Goal: Information Seeking & Learning: Learn about a topic

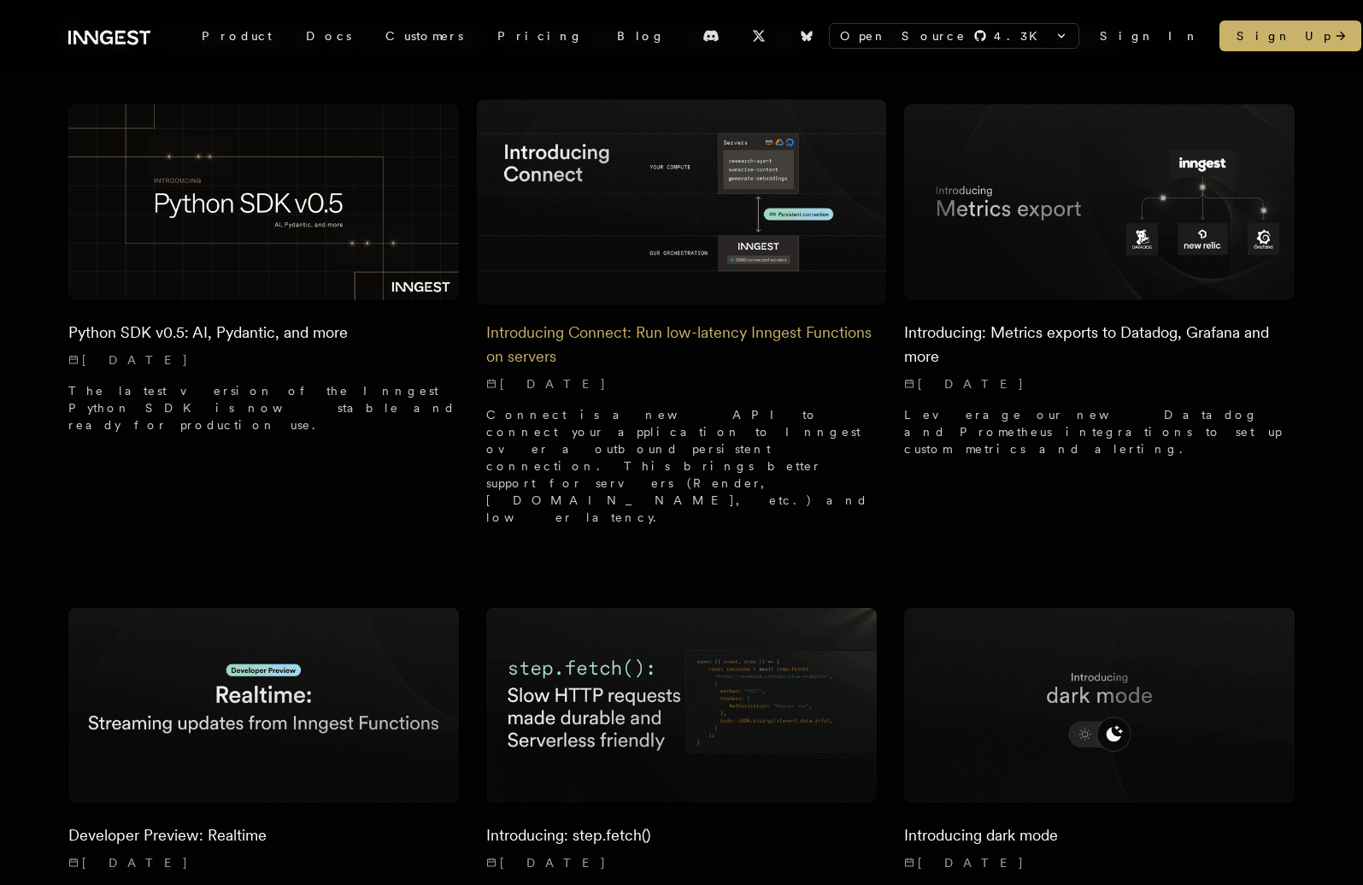
scroll to position [231, 0]
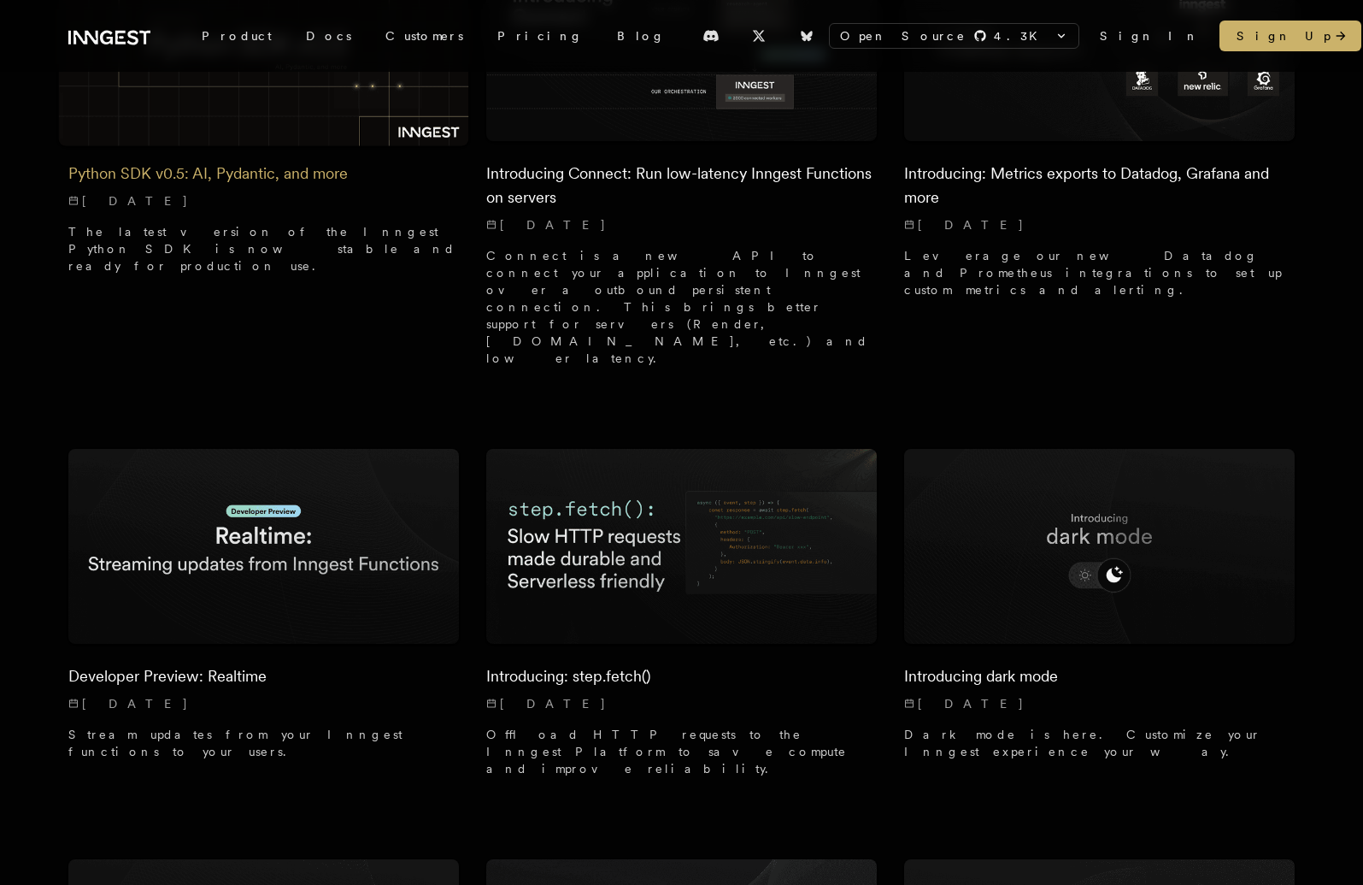
click at [97, 174] on h2 "Python SDK v0.5: AI, Pydantic, and more" at bounding box center [263, 174] width 391 height 24
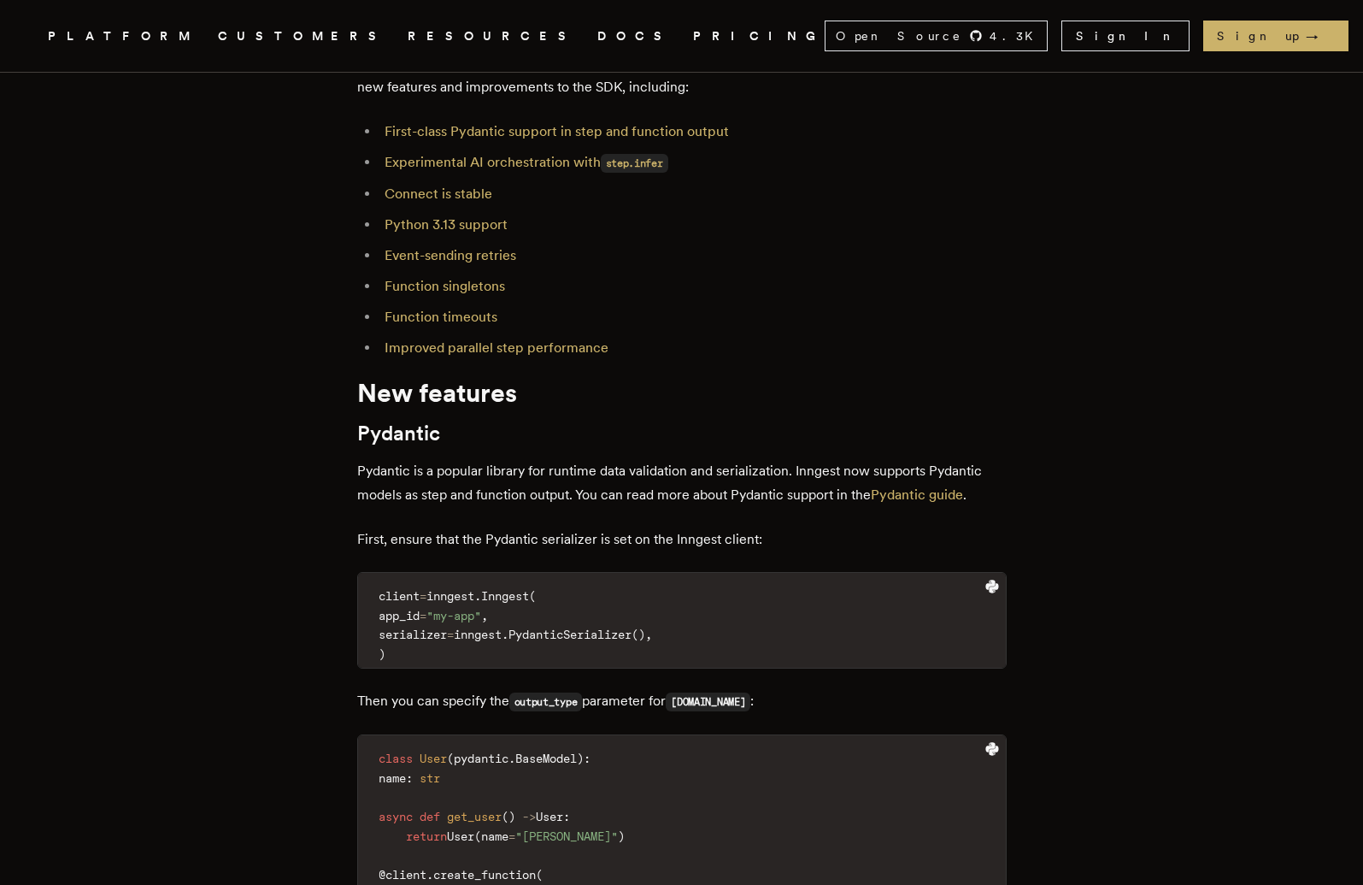
scroll to position [642, 0]
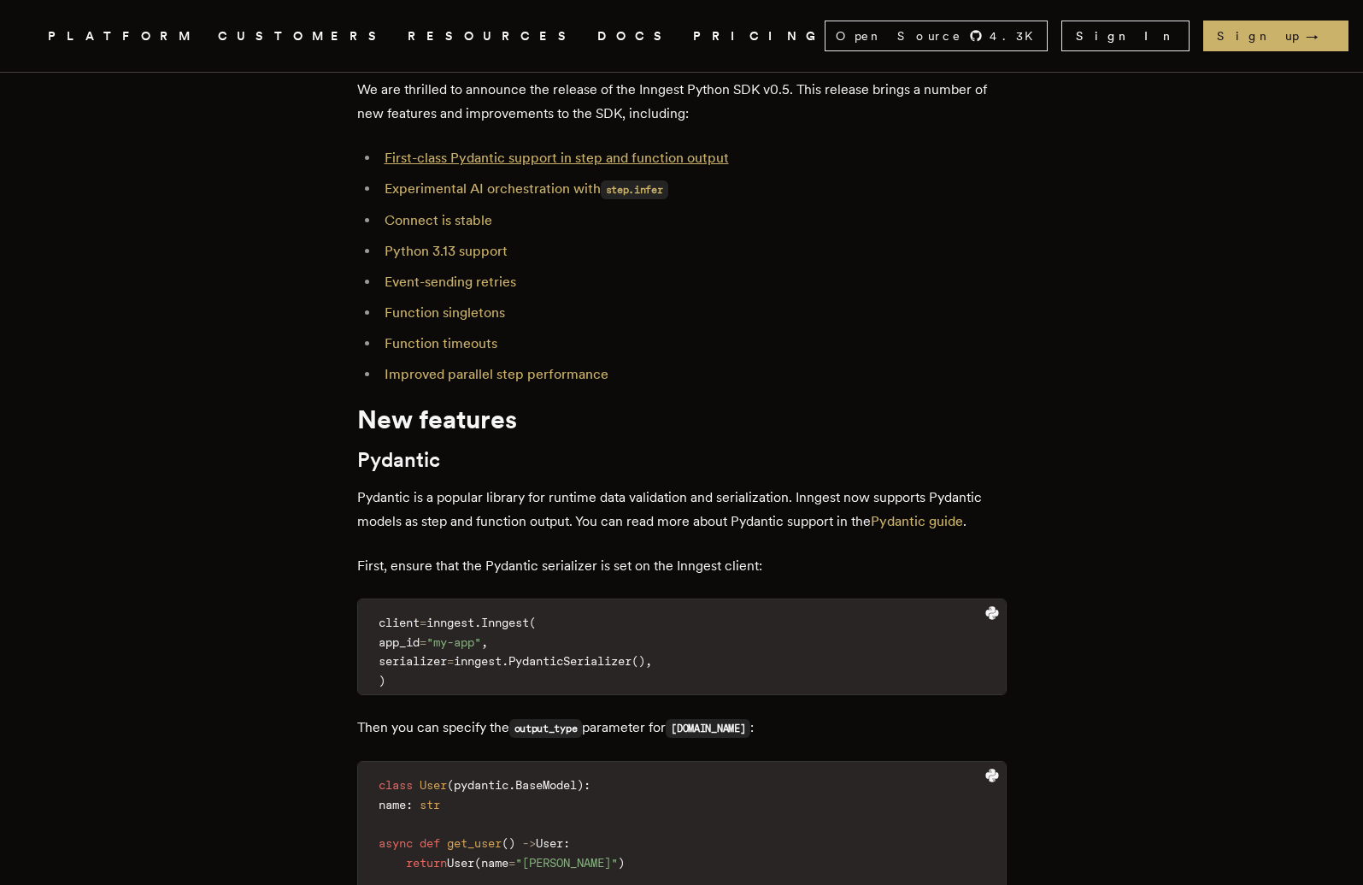
click at [415, 152] on link "First-class Pydantic support in step and function output" at bounding box center [557, 158] width 344 height 16
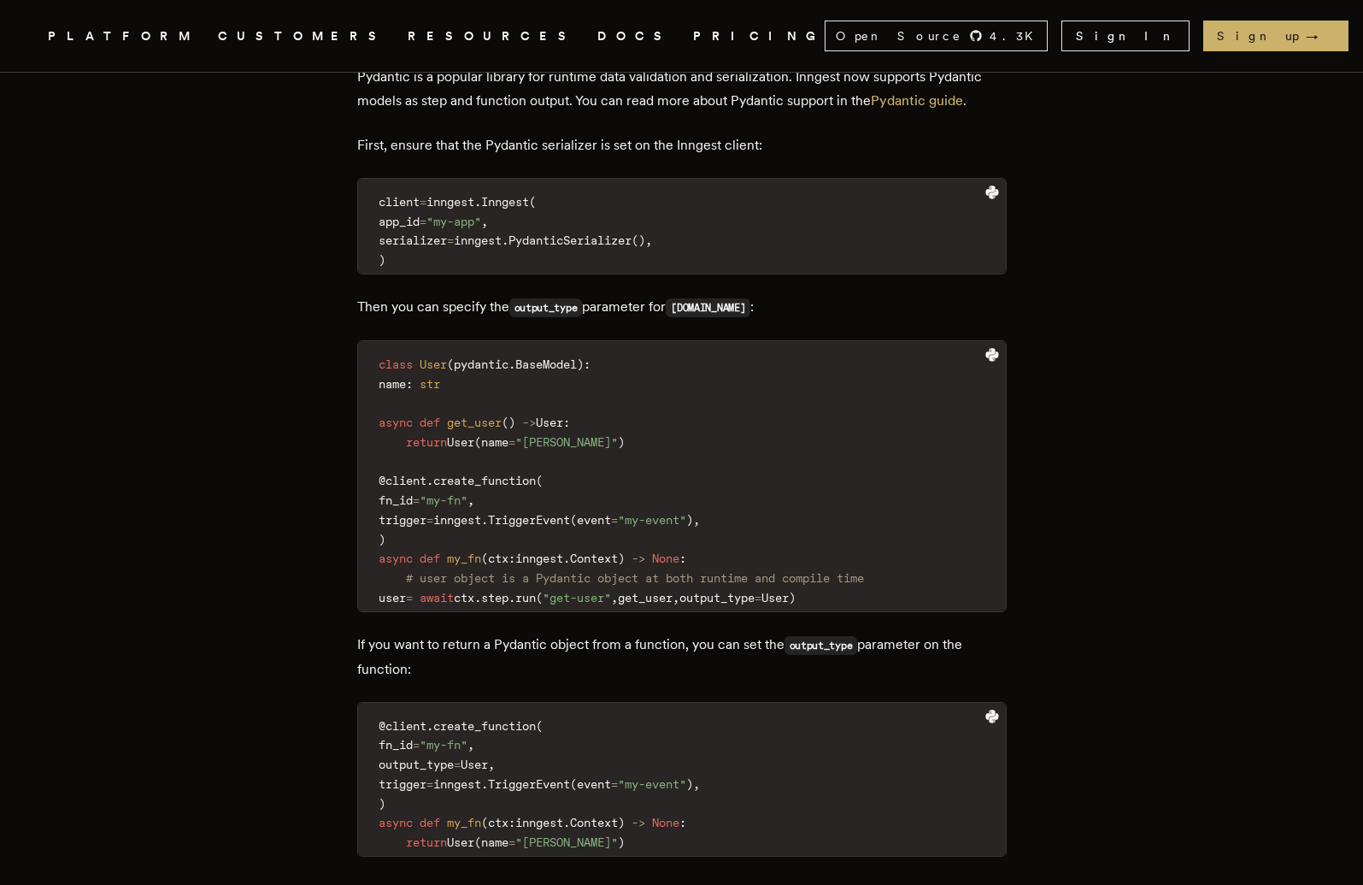
scroll to position [1058, 0]
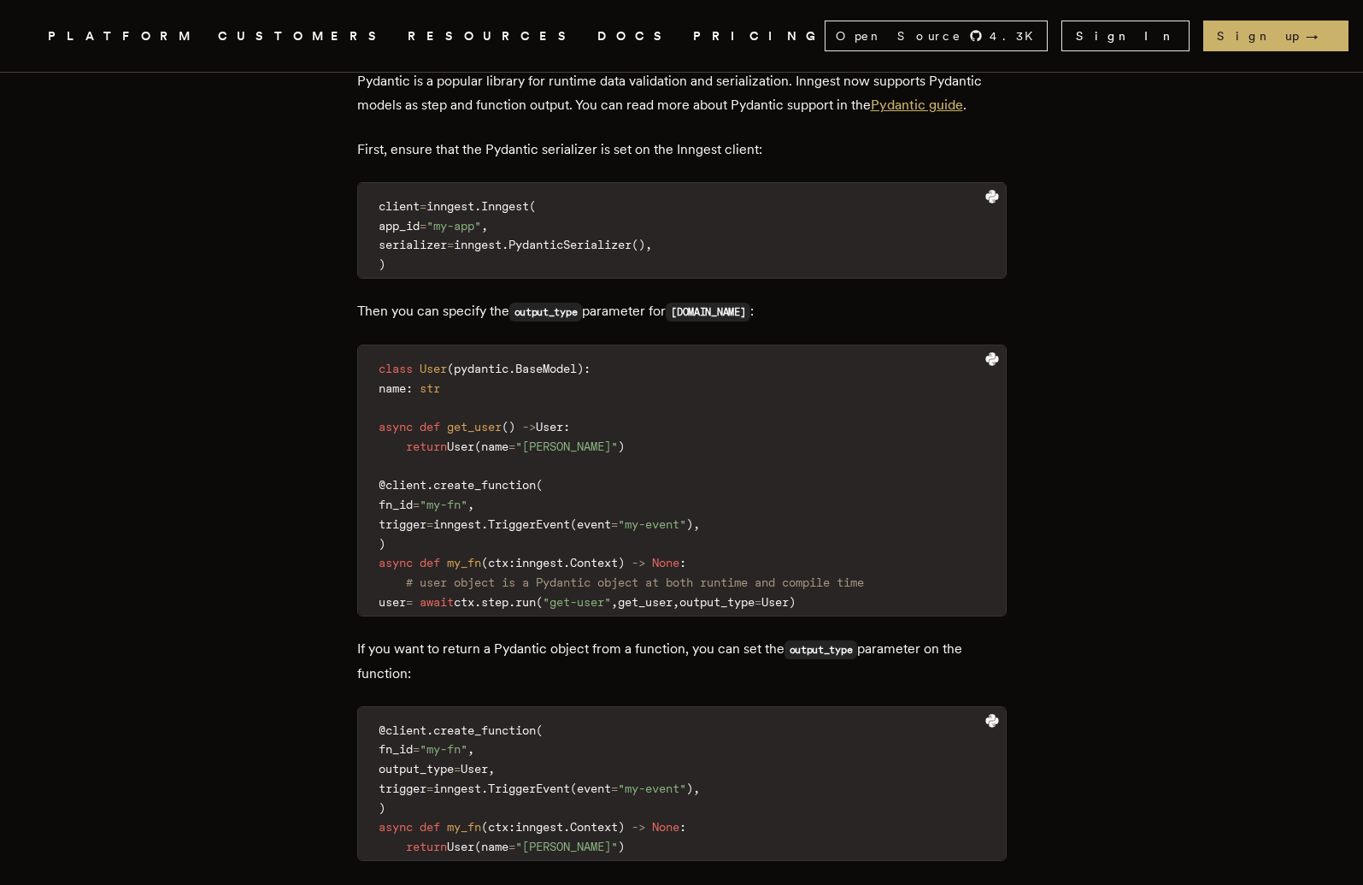
click at [936, 102] on link "Pydantic guide" at bounding box center [917, 105] width 92 height 16
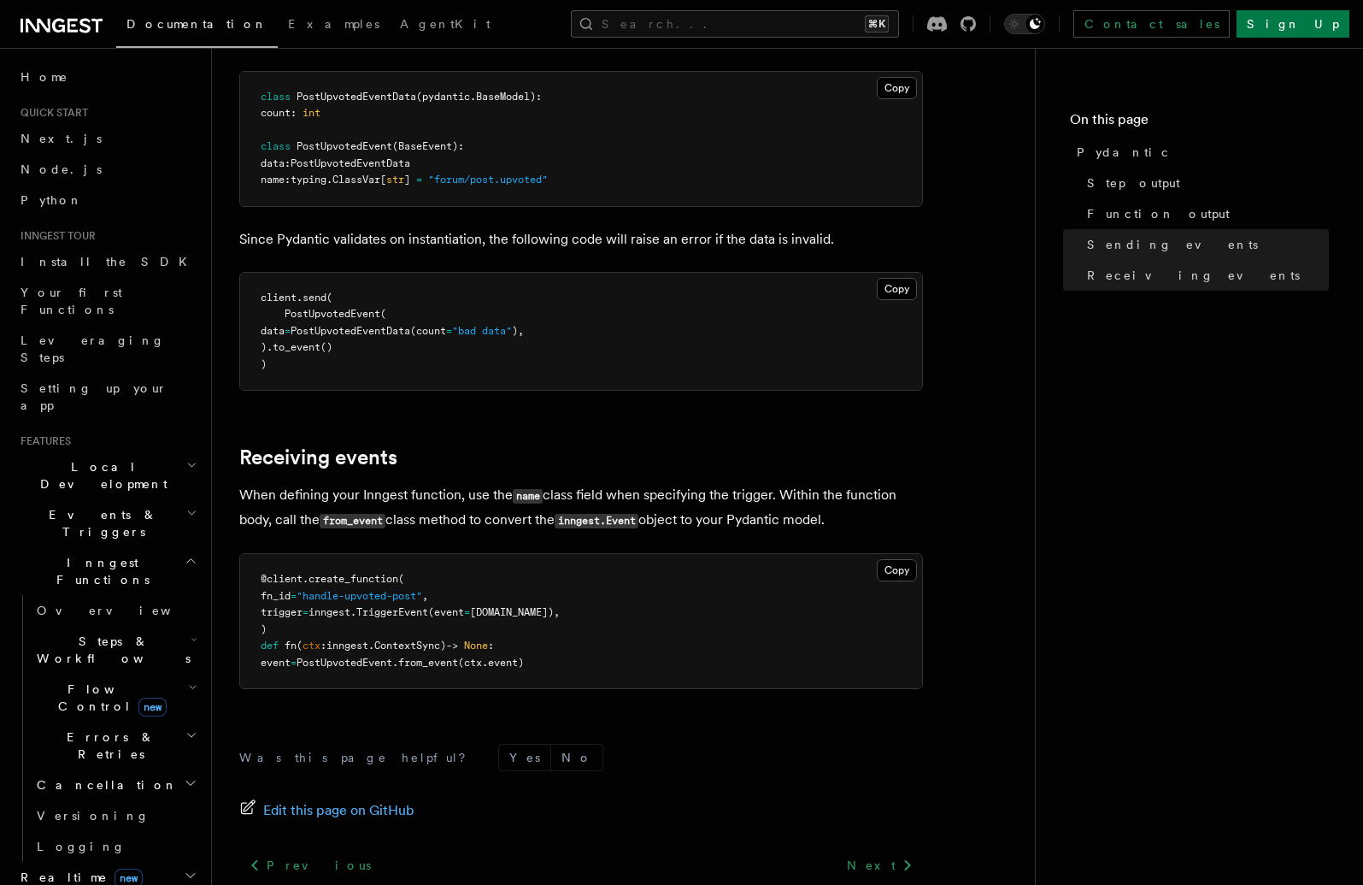
scroll to position [2305, 0]
click at [1051, 385] on nav "On this page Pydantic Step output Function output Sending events Receiving even…" at bounding box center [1199, 466] width 328 height 837
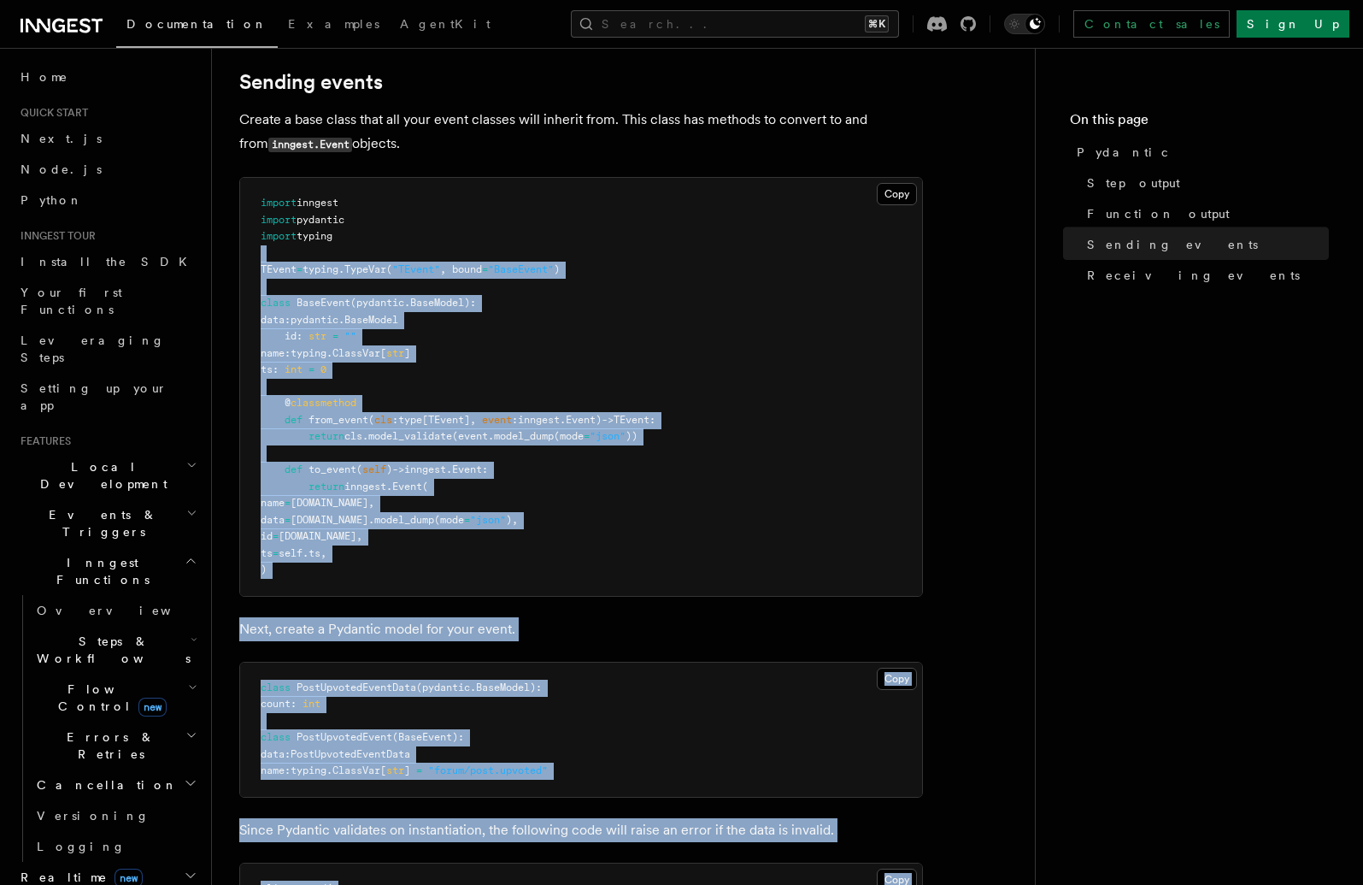
scroll to position [1675, 0]
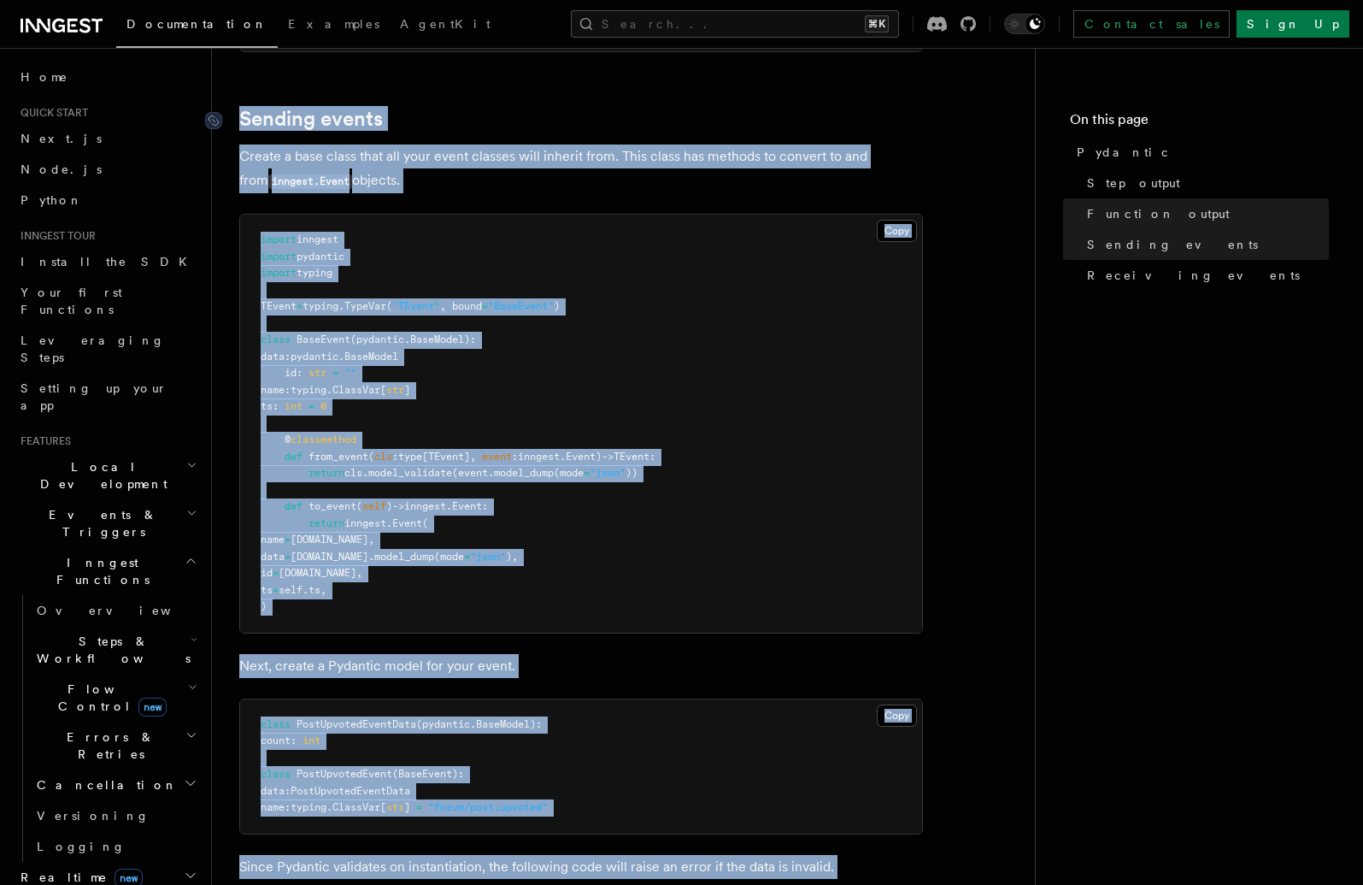
drag, startPoint x: 593, startPoint y: 665, endPoint x: 239, endPoint y: 122, distance: 648.0
click at [239, 122] on article "References Python SDK Guides Pydantic This guide will help you use Pydantic to …" at bounding box center [623, 28] width 768 height 3256
copy article "Sending events Create a base class that all your event classes will inherit fro…"
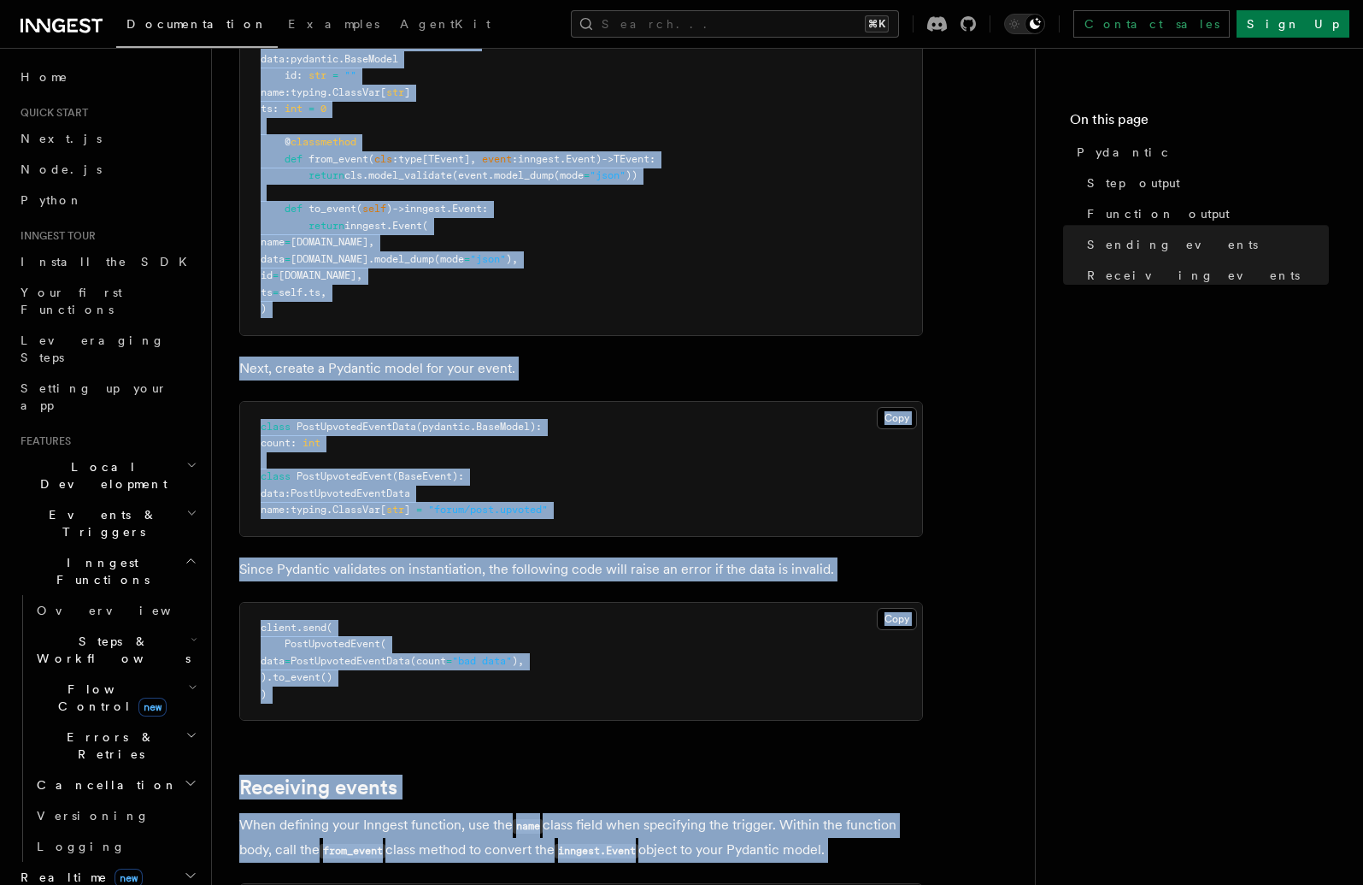
scroll to position [1975, 0]
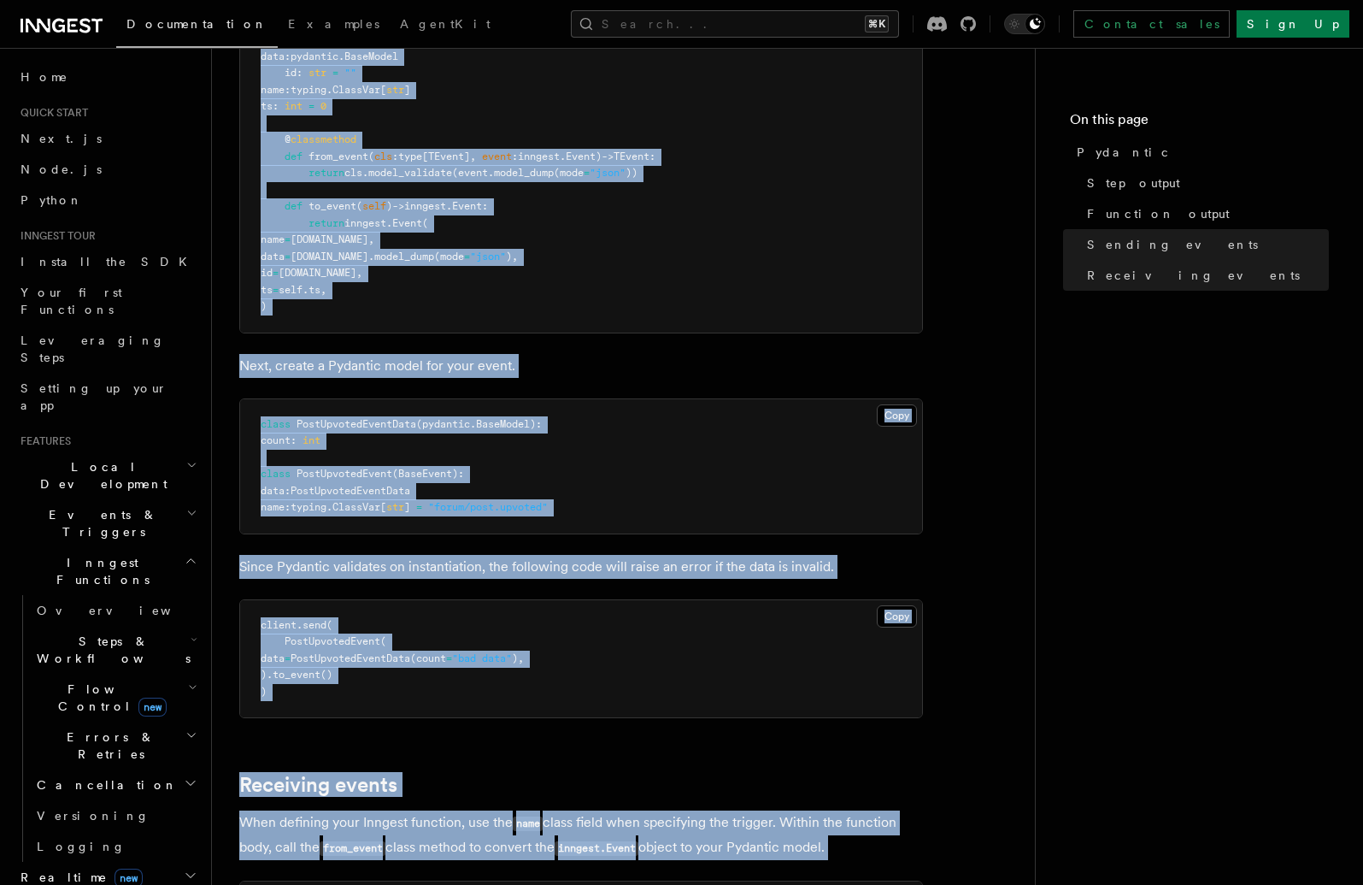
click at [607, 413] on pre "class PostUpvotedEventData ( pydantic . BaseModel ): count : int class PostUpvo…" at bounding box center [581, 466] width 682 height 134
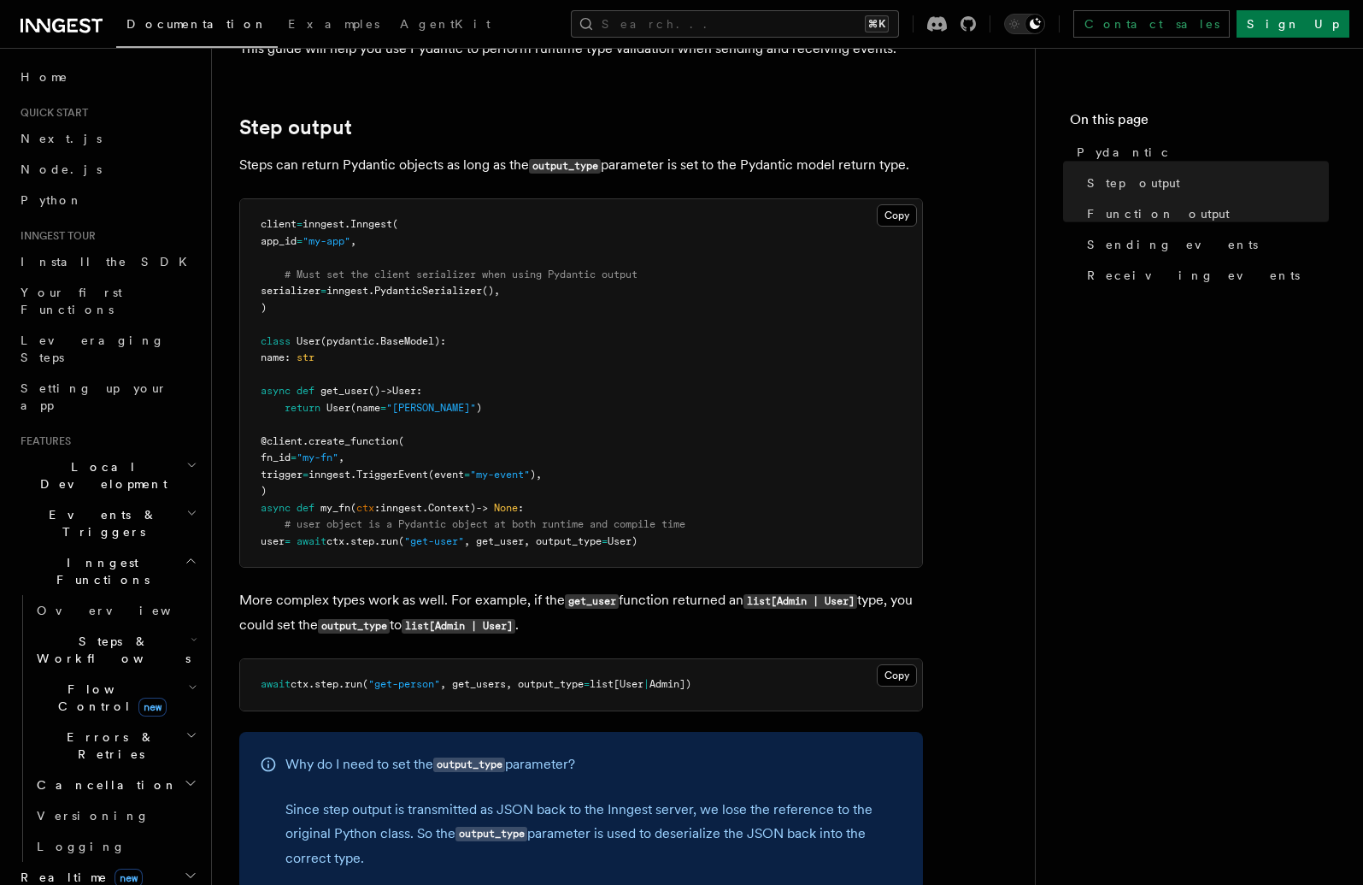
scroll to position [0, 0]
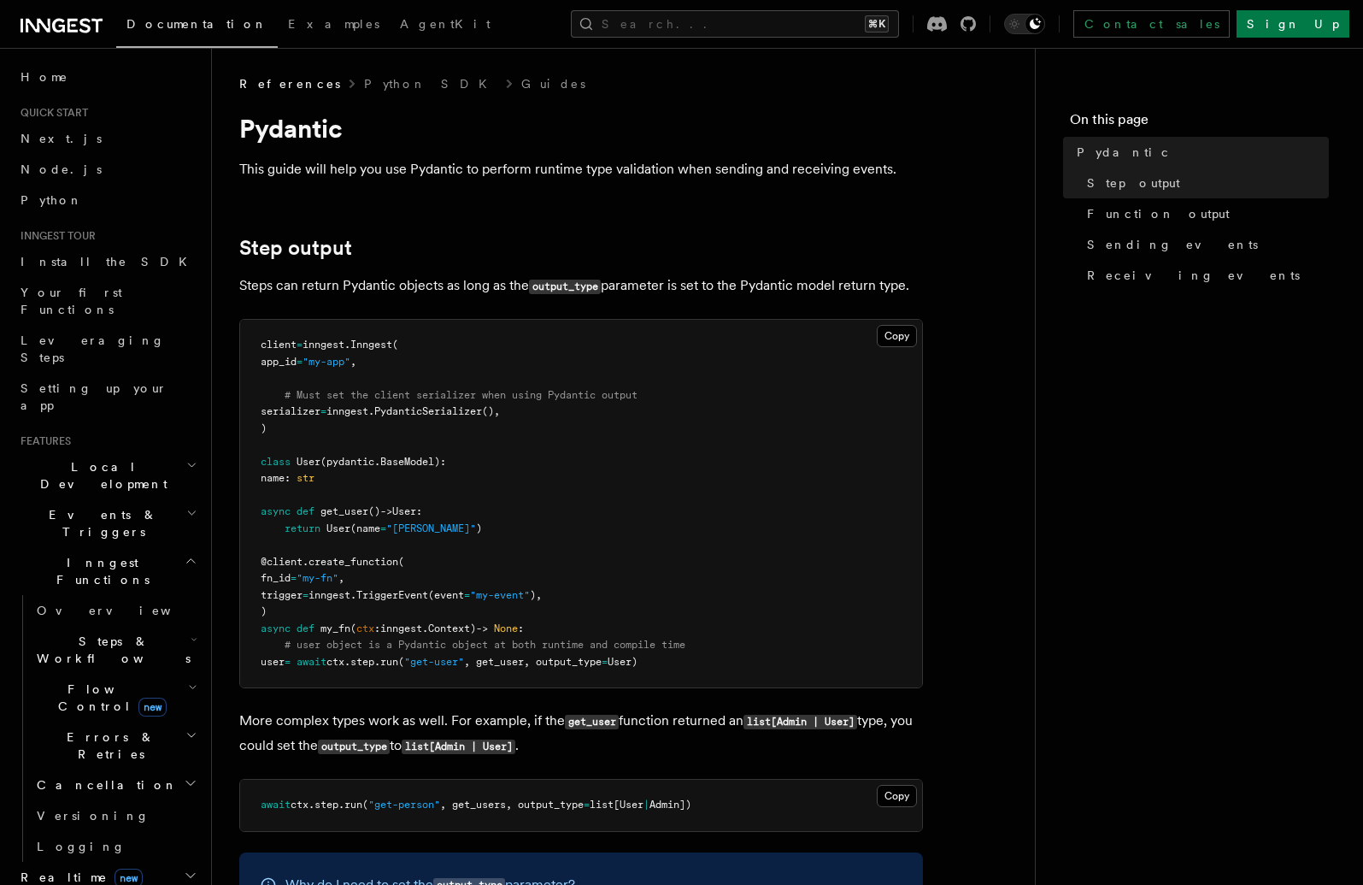
click at [1088, 413] on nav "On this page Pydantic Step output Function output Sending events Receiving even…" at bounding box center [1199, 466] width 328 height 837
